Goal: Task Accomplishment & Management: Use online tool/utility

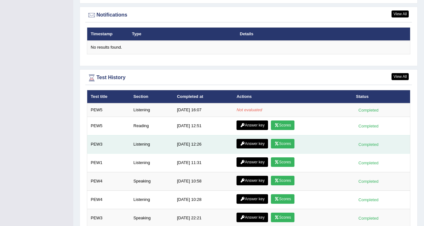
scroll to position [815, 0]
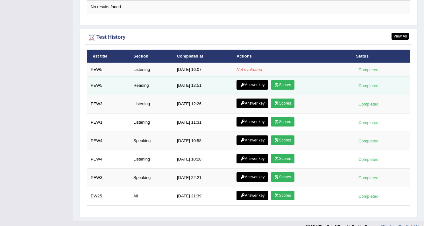
click at [249, 80] on link "Answer key" at bounding box center [251, 85] width 31 height 10
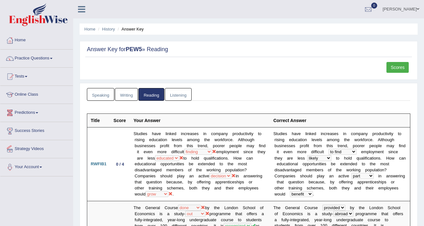
click at [115, 95] on link "Writing" at bounding box center [126, 94] width 23 height 13
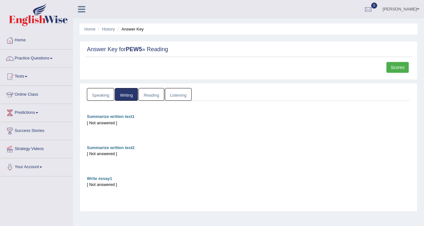
click at [123, 93] on link "Writing" at bounding box center [126, 94] width 23 height 13
click at [34, 60] on link "Practice Questions" at bounding box center [36, 58] width 72 height 16
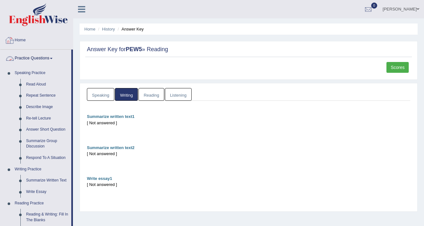
click at [25, 39] on link "Home" at bounding box center [36, 39] width 72 height 16
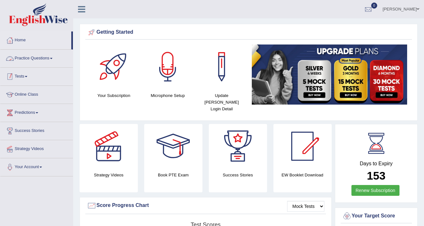
drag, startPoint x: 0, startPoint y: 0, endPoint x: 21, endPoint y: 78, distance: 80.5
click at [23, 77] on link "Tests" at bounding box center [36, 76] width 72 height 16
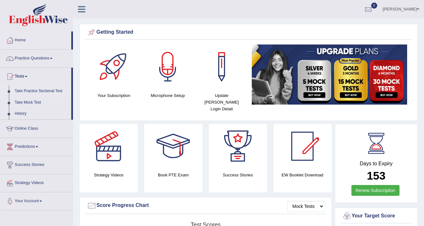
click at [45, 89] on link "Take Practice Sectional Test" at bounding box center [41, 91] width 59 height 11
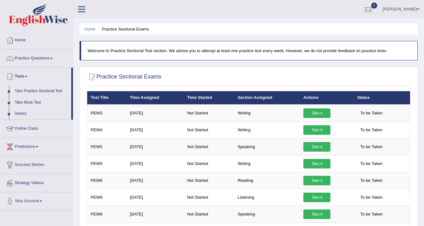
click at [34, 90] on link "Take Practice Sectional Test" at bounding box center [41, 91] width 59 height 11
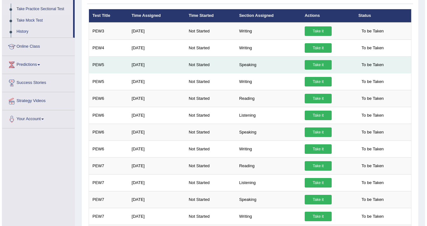
scroll to position [76, 0]
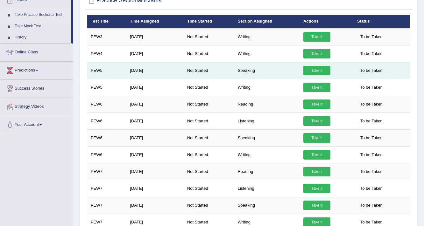
click at [321, 69] on link "Take it" at bounding box center [316, 71] width 27 height 10
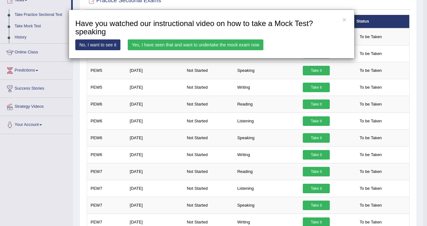
click at [171, 41] on link "Yes, I have seen that and want to undertake the mock exam now" at bounding box center [196, 44] width 136 height 11
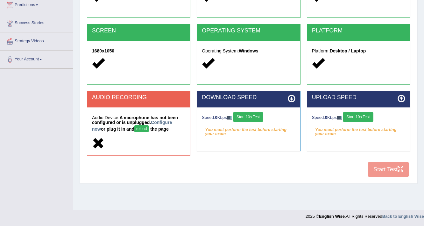
click at [159, 118] on strong "A microphone has not been configured or is unplugged. Configure now or plug it …" at bounding box center [135, 123] width 86 height 17
click at [135, 127] on button "reload" at bounding box center [141, 128] width 14 height 7
click at [254, 116] on button "Start 10s Test" at bounding box center [248, 117] width 30 height 10
click at [353, 112] on button "Start 10s Test" at bounding box center [357, 117] width 30 height 10
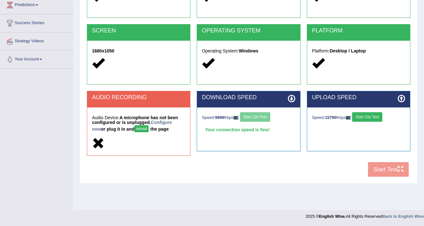
click at [134, 128] on button "reload" at bounding box center [141, 128] width 14 height 7
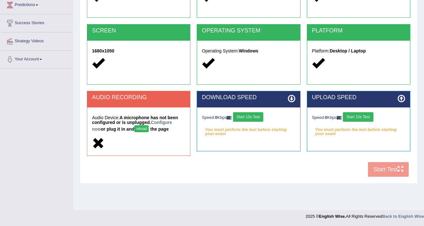
click at [134, 128] on button "reload" at bounding box center [141, 128] width 14 height 7
click at [334, 116] on div "Speed: 0 Kbps Start 10s Test" at bounding box center [358, 117] width 93 height 11
click at [253, 118] on button "Start 10s Test" at bounding box center [248, 117] width 30 height 10
click at [356, 118] on button "Start 10s Test" at bounding box center [357, 117] width 30 height 10
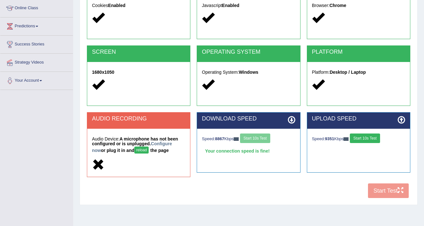
scroll to position [108, 0]
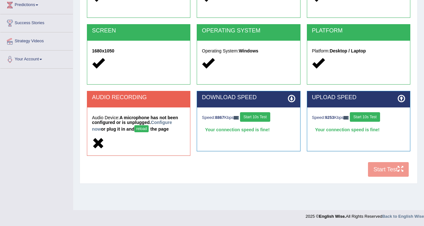
click at [371, 119] on button "Start 10s Test" at bounding box center [364, 117] width 30 height 10
click at [366, 119] on button "Start 10s Test" at bounding box center [367, 117] width 30 height 10
click at [139, 132] on h5 "Audio Device: A microphone has not been configured or is unplugged. Configure n…" at bounding box center [138, 124] width 93 height 18
click at [163, 122] on link "Configure now" at bounding box center [132, 126] width 80 height 12
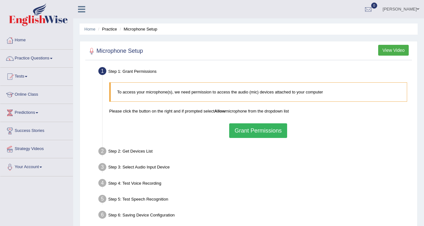
click at [254, 124] on button "Grant Permissions" at bounding box center [258, 130] width 58 height 15
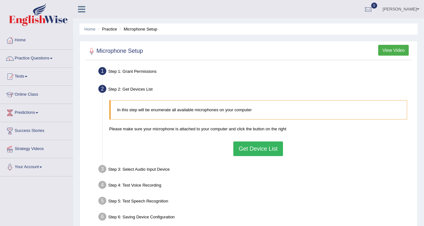
click at [248, 147] on button "Get Device List" at bounding box center [258, 148] width 50 height 15
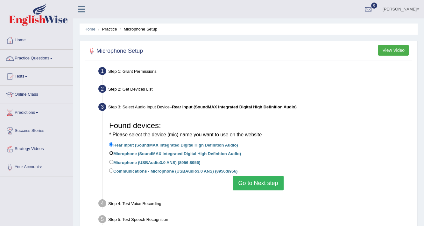
click at [112, 153] on input "Microphone (SoundMAX Integrated Digital High Definition Audio)" at bounding box center [111, 153] width 4 height 4
radio input "true"
click at [259, 182] on button "Go to Next step" at bounding box center [257, 183] width 51 height 15
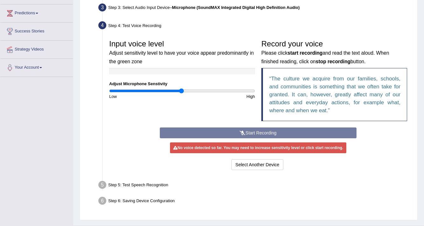
scroll to position [102, 0]
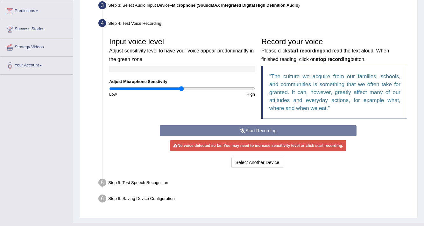
click at [244, 131] on div "Start Recording Stop Recording Note: Please listen to the recording till the en…" at bounding box center [257, 147] width 203 height 44
click at [190, 102] on div "Input voice level Adjust sensitivity level to have your voice appear predominan…" at bounding box center [258, 79] width 304 height 91
click at [228, 131] on div "Start Recording Stop Recording Note: Please listen to the recording till the en…" at bounding box center [257, 147] width 203 height 44
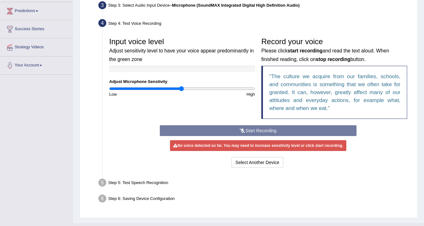
click at [235, 130] on div "Start Recording Stop Recording Note: Please listen to the recording till the en…" at bounding box center [257, 147] width 203 height 44
click at [253, 161] on button "Select Another Device" at bounding box center [257, 162] width 52 height 11
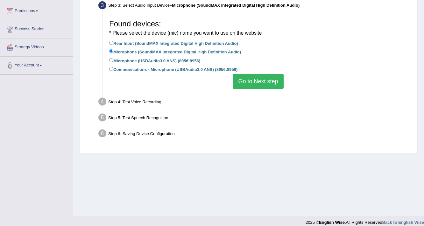
click at [114, 59] on label "Microphone (USBAudio3.0 ANS) (8956:8956)" at bounding box center [154, 60] width 91 height 7
click at [113, 59] on input "Microphone (USBAudio3.0 ANS) (8956:8956)" at bounding box center [111, 60] width 4 height 4
radio input "true"
click at [280, 81] on button "Go to Next step" at bounding box center [257, 81] width 51 height 15
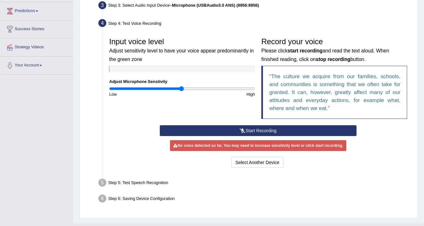
click at [259, 128] on button "Start Recording" at bounding box center [258, 130] width 196 height 11
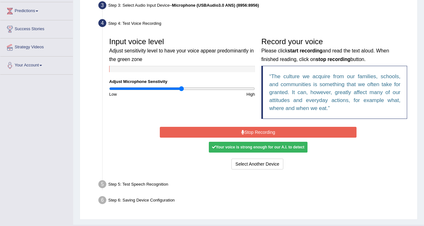
click at [260, 130] on button "Stop Recording" at bounding box center [258, 132] width 196 height 11
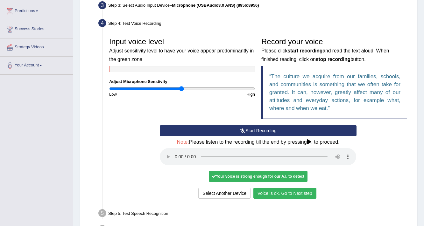
click at [268, 193] on button "Voice is ok. Go to Next step" at bounding box center [284, 193] width 63 height 11
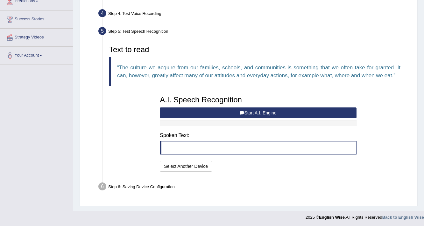
scroll to position [112, 0]
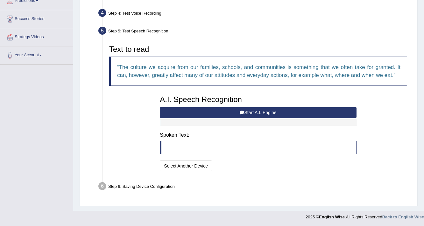
click at [205, 153] on blockquote at bounding box center [258, 147] width 196 height 13
click at [205, 143] on blockquote at bounding box center [258, 147] width 196 height 13
click at [232, 110] on button "Start A.I. Engine" at bounding box center [258, 112] width 196 height 11
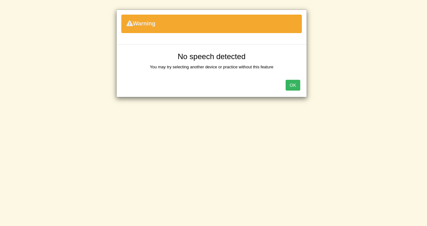
click at [296, 85] on button "OK" at bounding box center [293, 85] width 15 height 11
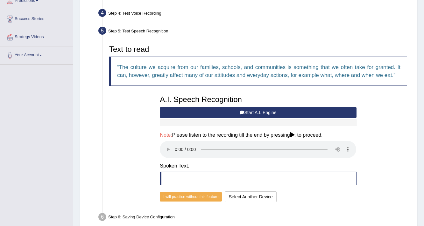
click at [203, 115] on button "Start A.I. Engine" at bounding box center [258, 112] width 196 height 11
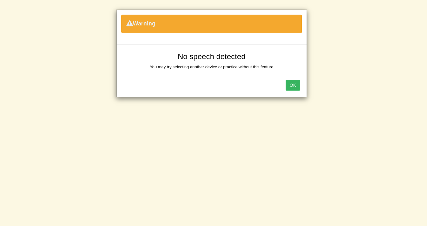
click at [279, 84] on div "OK" at bounding box center [212, 86] width 190 height 22
drag, startPoint x: 287, startPoint y: 86, endPoint x: 293, endPoint y: 87, distance: 5.7
click at [289, 86] on div "OK" at bounding box center [212, 86] width 190 height 22
click at [293, 87] on button "OK" at bounding box center [293, 85] width 15 height 11
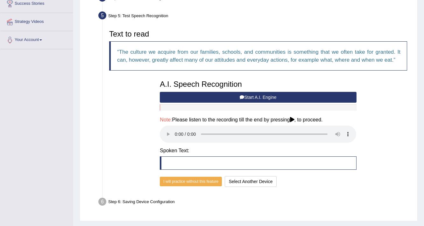
scroll to position [142, 0]
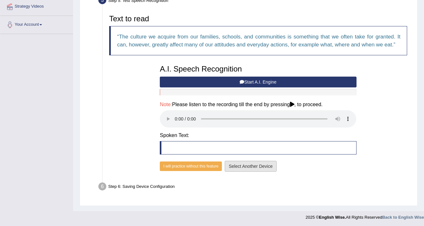
click at [244, 166] on button "Select Another Device" at bounding box center [250, 166] width 52 height 11
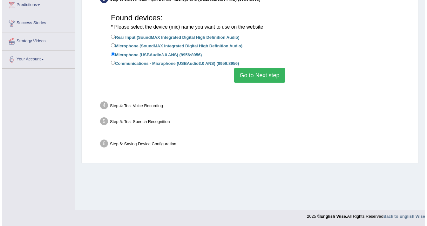
scroll to position [108, 0]
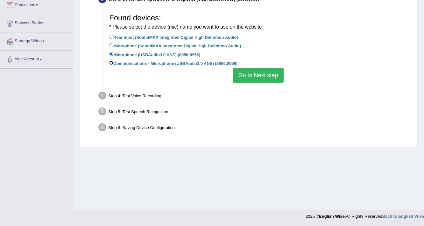
click at [112, 64] on input "Communications - Microphone (USBAudio3.0 ANS) (8956:8956)" at bounding box center [111, 63] width 4 height 4
radio input "true"
click at [249, 76] on button "Go to Next step" at bounding box center [257, 75] width 51 height 15
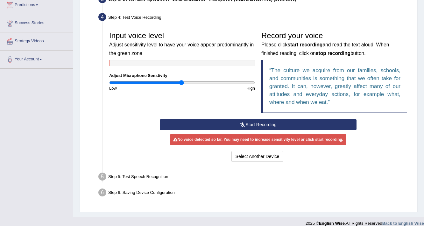
click at [249, 128] on button "Start Recording" at bounding box center [258, 124] width 196 height 11
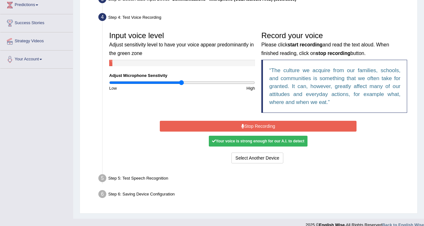
click at [265, 123] on button "Stop Recording" at bounding box center [258, 126] width 196 height 11
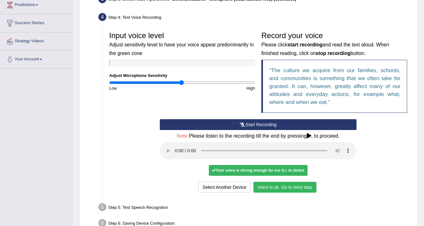
click at [291, 123] on button "Start Recording" at bounding box center [258, 124] width 196 height 11
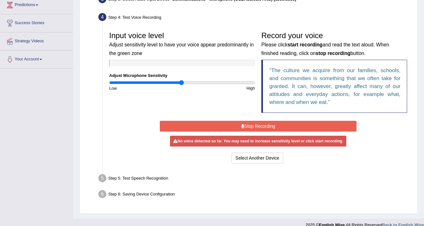
click at [287, 123] on button "Stop Recording" at bounding box center [258, 126] width 196 height 11
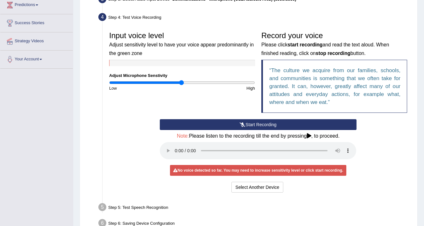
click at [211, 124] on button "Start Recording" at bounding box center [258, 124] width 196 height 11
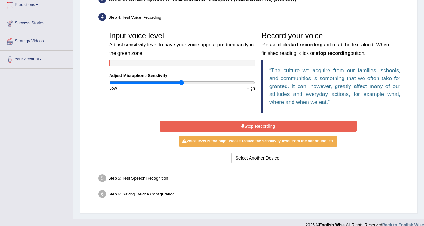
click at [259, 128] on button "Stop Recording" at bounding box center [258, 126] width 196 height 11
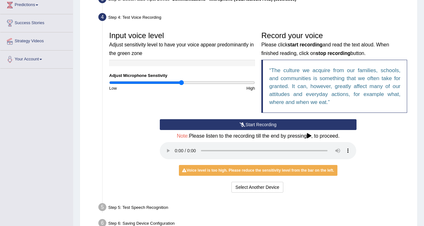
click at [308, 137] on icon at bounding box center [309, 135] width 4 height 5
click at [250, 129] on button "Start Recording" at bounding box center [258, 124] width 196 height 11
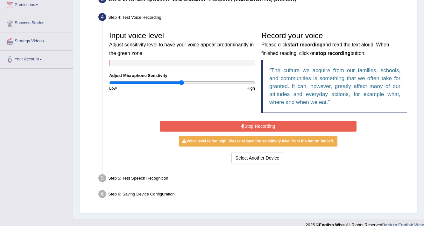
click at [213, 123] on button "Stop Recording" at bounding box center [258, 126] width 196 height 11
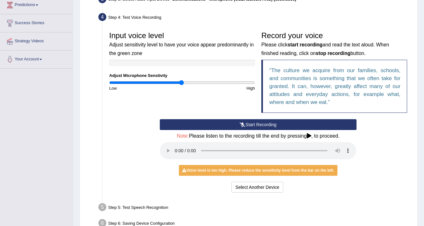
click at [219, 126] on button "Start Recording" at bounding box center [258, 124] width 196 height 11
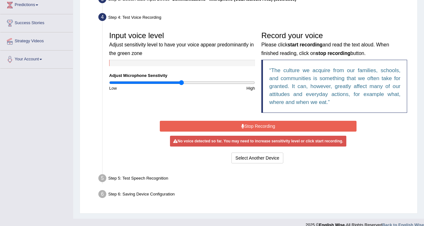
click at [220, 126] on button "Stop Recording" at bounding box center [258, 126] width 196 height 11
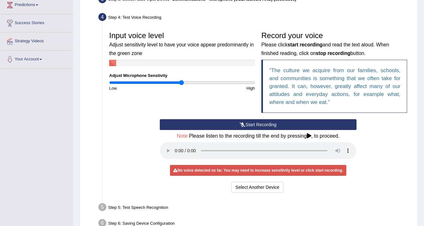
click at [237, 123] on button "Start Recording" at bounding box center [258, 124] width 196 height 11
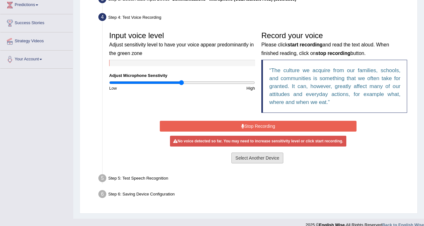
click at [242, 161] on button "Select Another Device" at bounding box center [257, 158] width 52 height 11
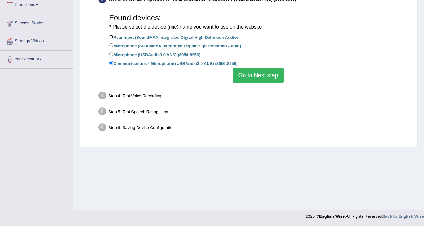
click at [112, 36] on input "Rear Input (SoundMAX Integrated Digital High Definition Audio)" at bounding box center [111, 37] width 4 height 4
radio input "true"
click at [273, 75] on button "Go to Next step" at bounding box center [257, 75] width 51 height 15
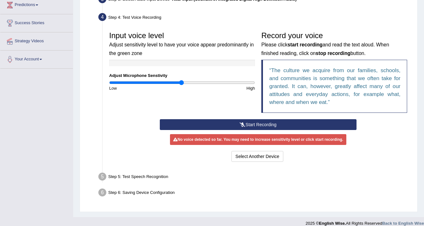
click at [257, 123] on button "Start Recording" at bounding box center [258, 124] width 196 height 11
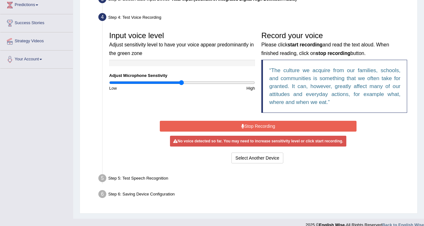
click at [259, 129] on button "Stop Recording" at bounding box center [258, 126] width 196 height 11
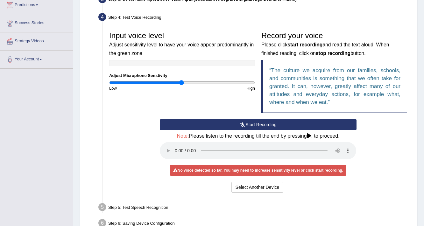
click at [259, 129] on button "Start Recording" at bounding box center [258, 124] width 196 height 11
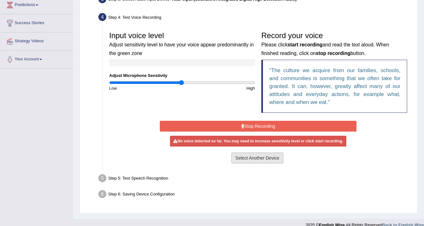
click at [248, 160] on button "Select Another Device" at bounding box center [257, 158] width 52 height 11
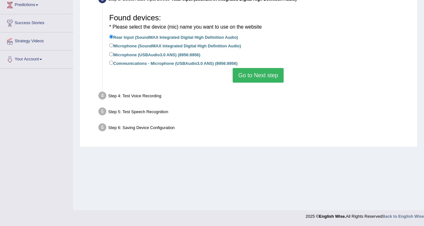
click at [108, 54] on div "Found devices: * Please select the device (mic) name you want to use on the web…" at bounding box center [258, 46] width 304 height 79
click at [112, 53] on input "Microphone (USBAudio3.0 ANS) (8956:8956)" at bounding box center [111, 54] width 4 height 4
radio input "true"
click at [261, 70] on button "Go to Next step" at bounding box center [257, 75] width 51 height 15
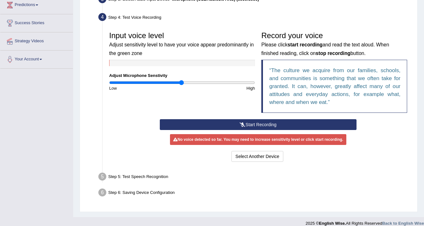
click at [231, 124] on button "Start Recording" at bounding box center [258, 124] width 196 height 11
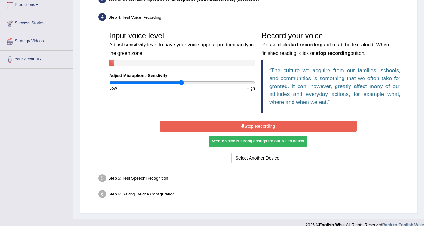
click at [252, 125] on button "Stop Recording" at bounding box center [258, 126] width 196 height 11
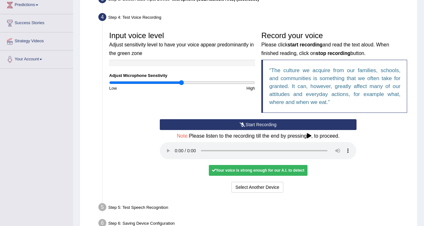
click at [252, 172] on div "Your voice is strong enough for our A.I. to detect" at bounding box center [258, 170] width 99 height 11
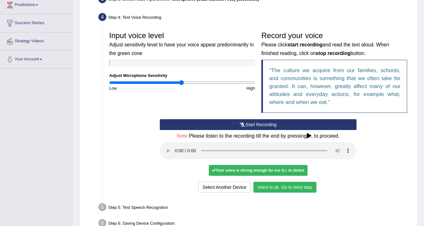
click at [263, 183] on button "Voice is ok. Go to Next step" at bounding box center [284, 187] width 63 height 11
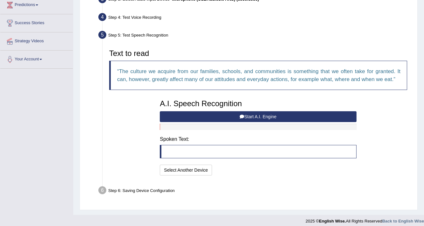
click at [238, 113] on button "Start A.I. Engine" at bounding box center [258, 116] width 196 height 11
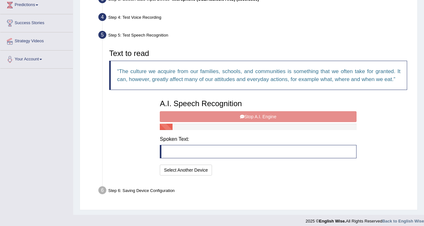
click at [286, 112] on div "A.I. Speech Recognition Start A.I. Engine Stop A.I. Engine Note: Please listen …" at bounding box center [257, 136] width 203 height 81
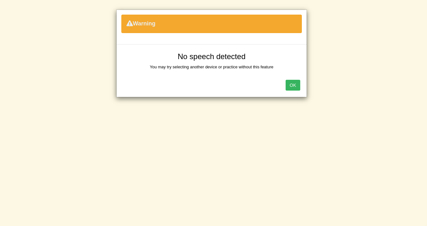
click at [291, 85] on button "OK" at bounding box center [293, 85] width 15 height 11
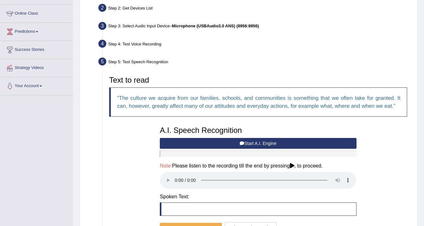
scroll to position [142, 0]
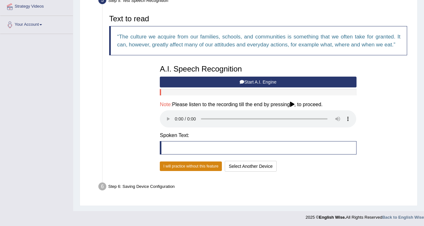
click at [198, 169] on button "I will practice without this feature" at bounding box center [191, 167] width 62 height 10
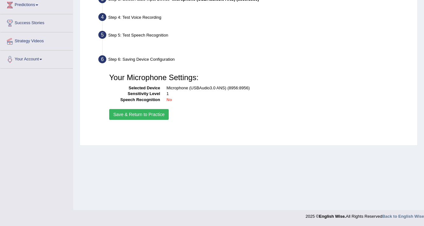
scroll to position [108, 0]
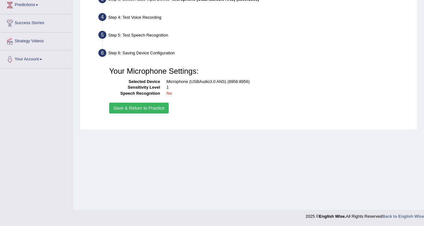
click at [126, 108] on button "Save & Return to Practice" at bounding box center [138, 108] width 59 height 11
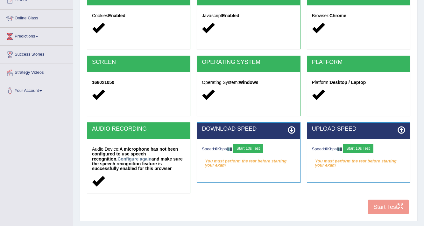
click at [237, 155] on div "Speed: 0 Kbps Start 10s Test You must perform the test before starting your exa…" at bounding box center [248, 155] width 103 height 32
click at [254, 149] on button "Start 10s Test" at bounding box center [248, 149] width 30 height 10
click at [368, 146] on button "Start 10s Test" at bounding box center [357, 149] width 30 height 10
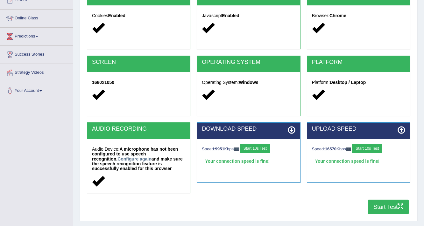
click at [375, 209] on button "Start Test" at bounding box center [388, 207] width 41 height 15
